Goal: Find specific page/section

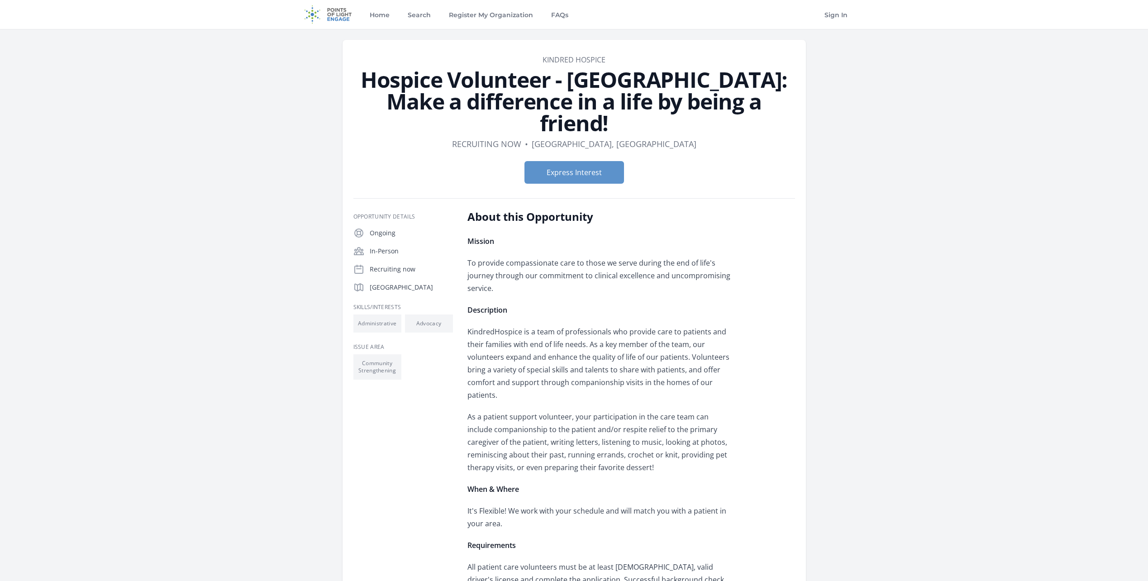
click at [336, 20] on img at bounding box center [328, 14] width 58 height 29
click at [556, 14] on link "FAQs" at bounding box center [560, 14] width 21 height 29
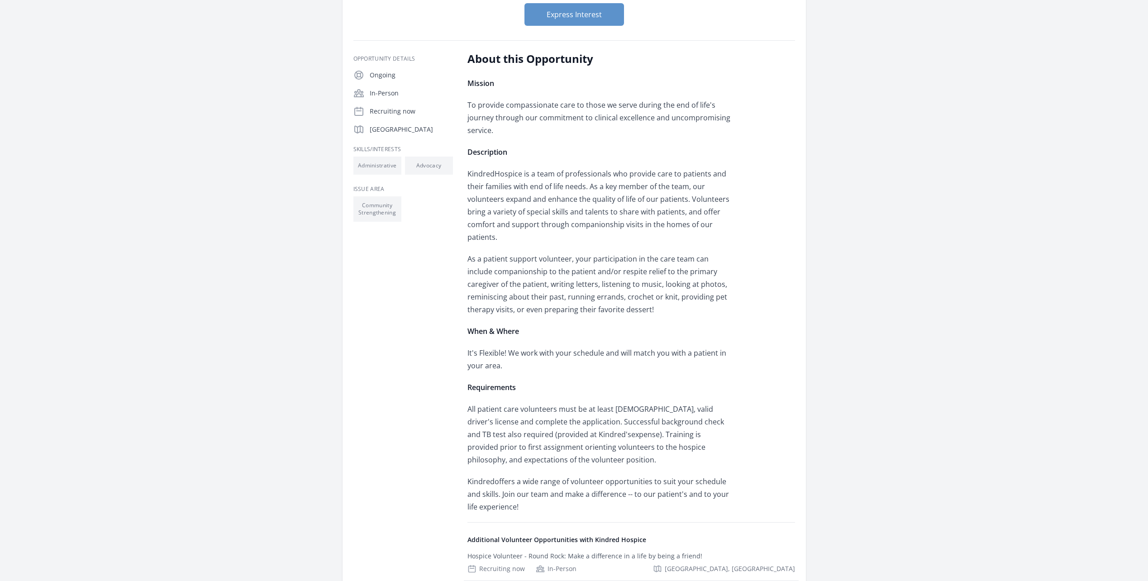
scroll to position [317, 0]
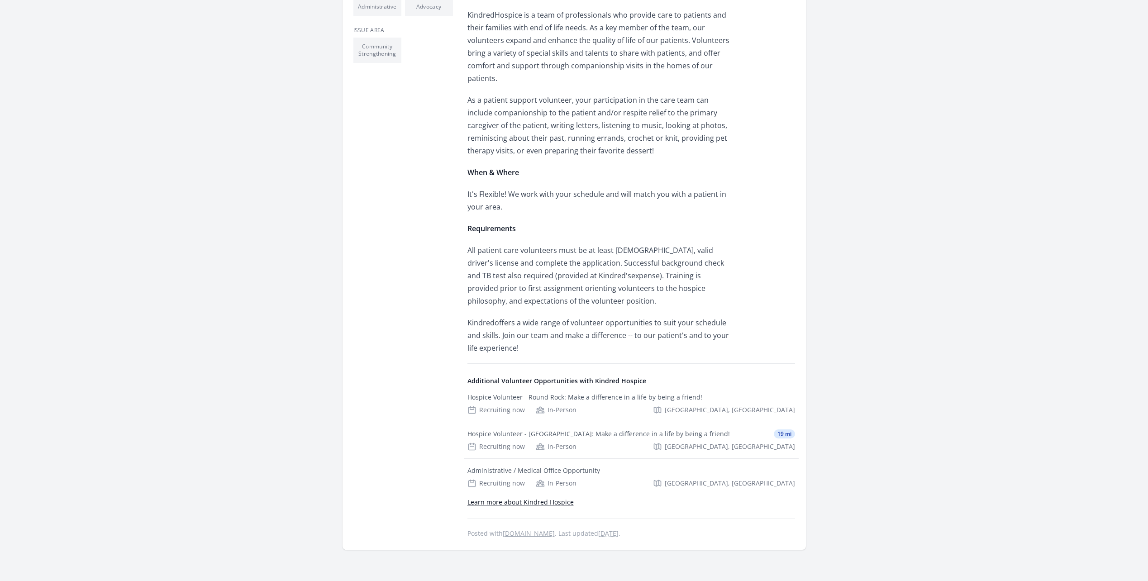
click at [557, 498] on link "Learn more about Kindred Hospice" at bounding box center [521, 502] width 106 height 9
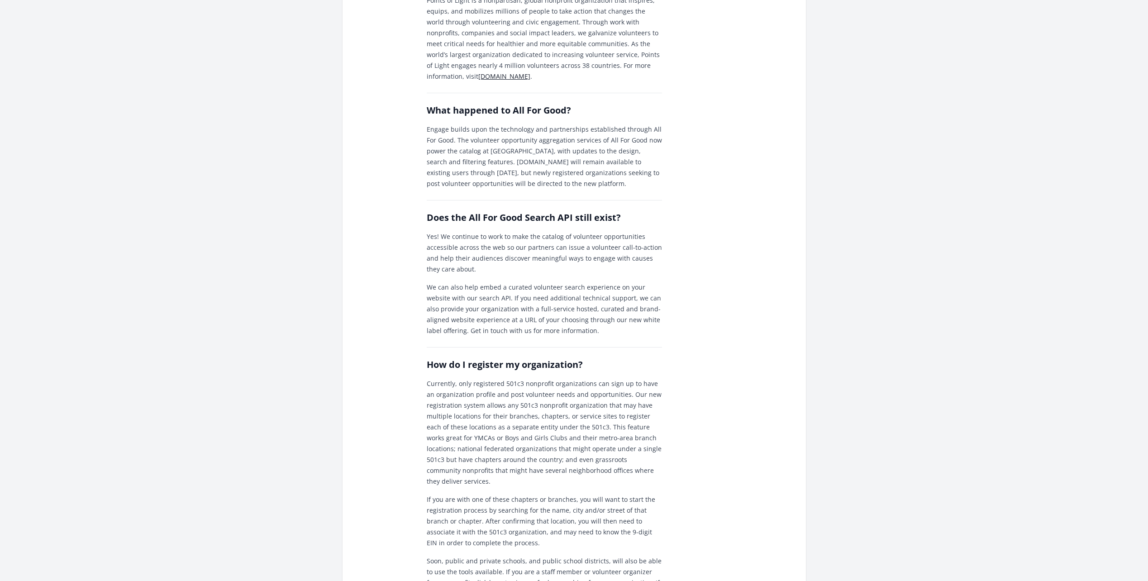
scroll to position [226, 0]
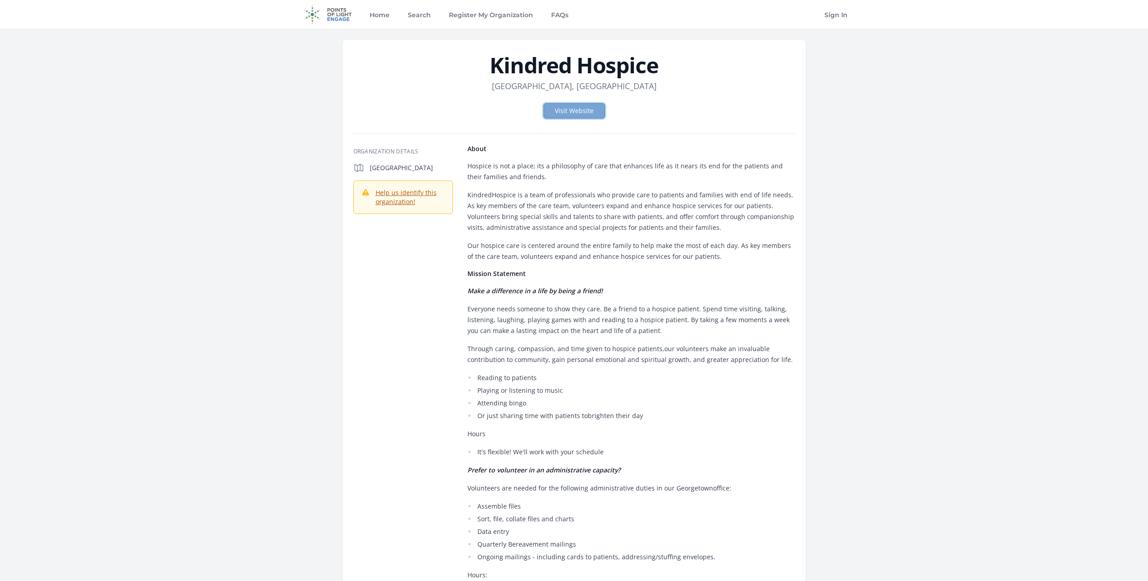
click at [575, 114] on link "Visit Website" at bounding box center [575, 110] width 62 height 15
